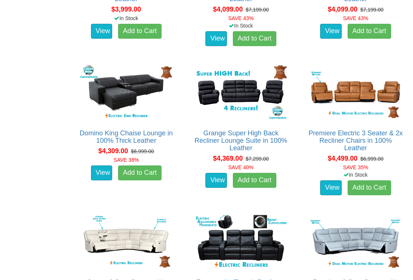
scroll to position [1128, 0]
click at [349, 95] on img at bounding box center [355, 92] width 95 height 59
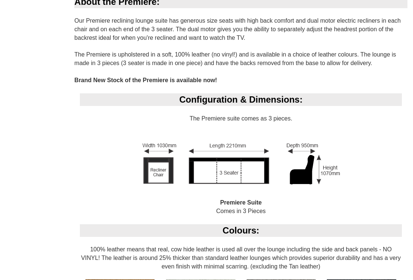
scroll to position [454, 0]
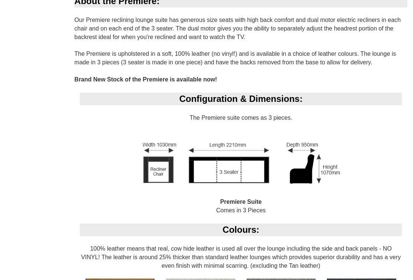
click at [318, 215] on div "Configuration & Dimensions: The Premiere suite comes as 3 pieces. Premiere Suit…" at bounding box center [240, 158] width 333 height 131
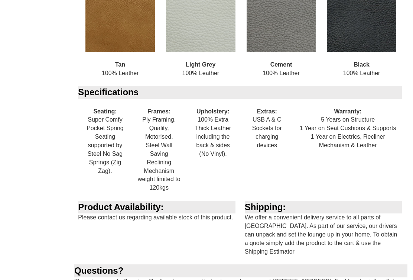
scroll to position [749, 0]
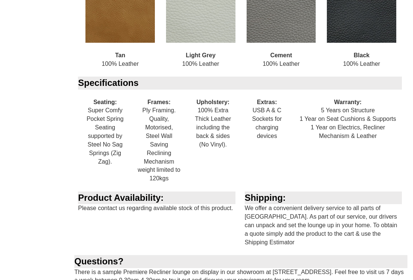
scroll to position [758, 0]
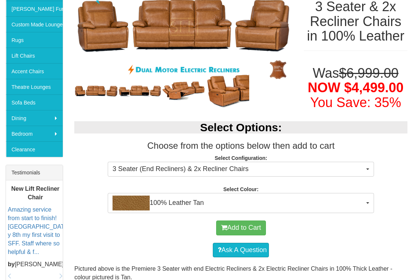
click at [221, 94] on img at bounding box center [227, 91] width 44 height 37
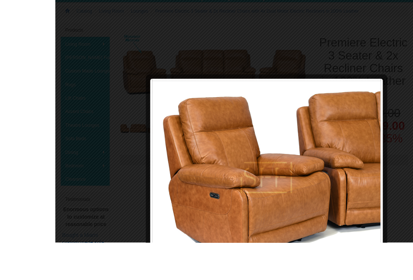
scroll to position [156, 0]
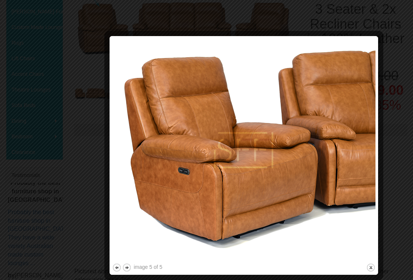
click at [255, 205] on img at bounding box center [243, 150] width 263 height 223
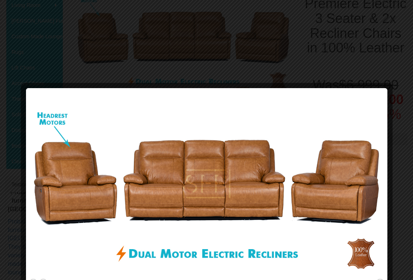
scroll to position [151, 0]
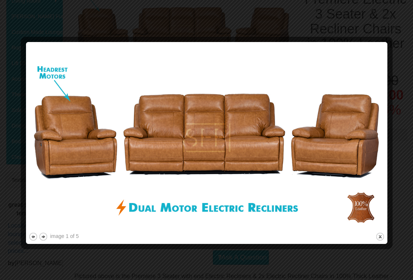
click at [311, 185] on img at bounding box center [207, 138] width 356 height 186
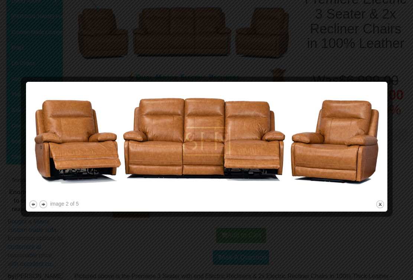
click at [312, 214] on div at bounding box center [207, 213] width 356 height 8
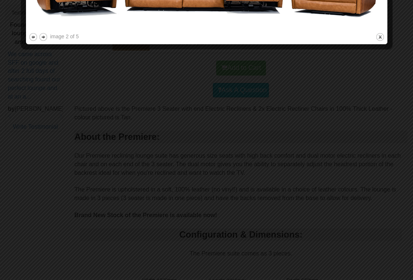
scroll to position [318, 0]
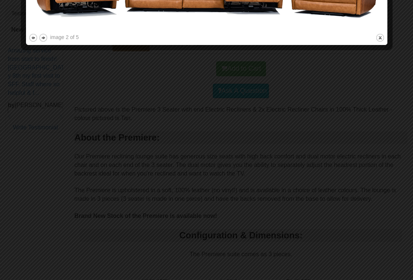
click at [306, 159] on div at bounding box center [206, 140] width 413 height 280
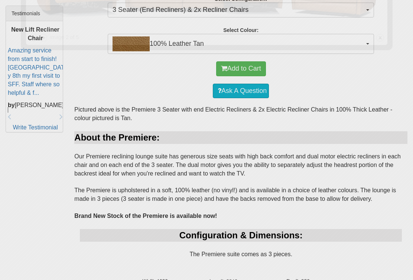
scroll to position [103, 0]
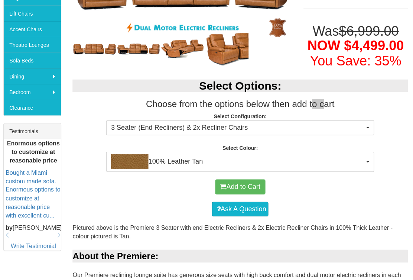
scroll to position [213, 0]
